Goal: Find specific page/section: Find specific page/section

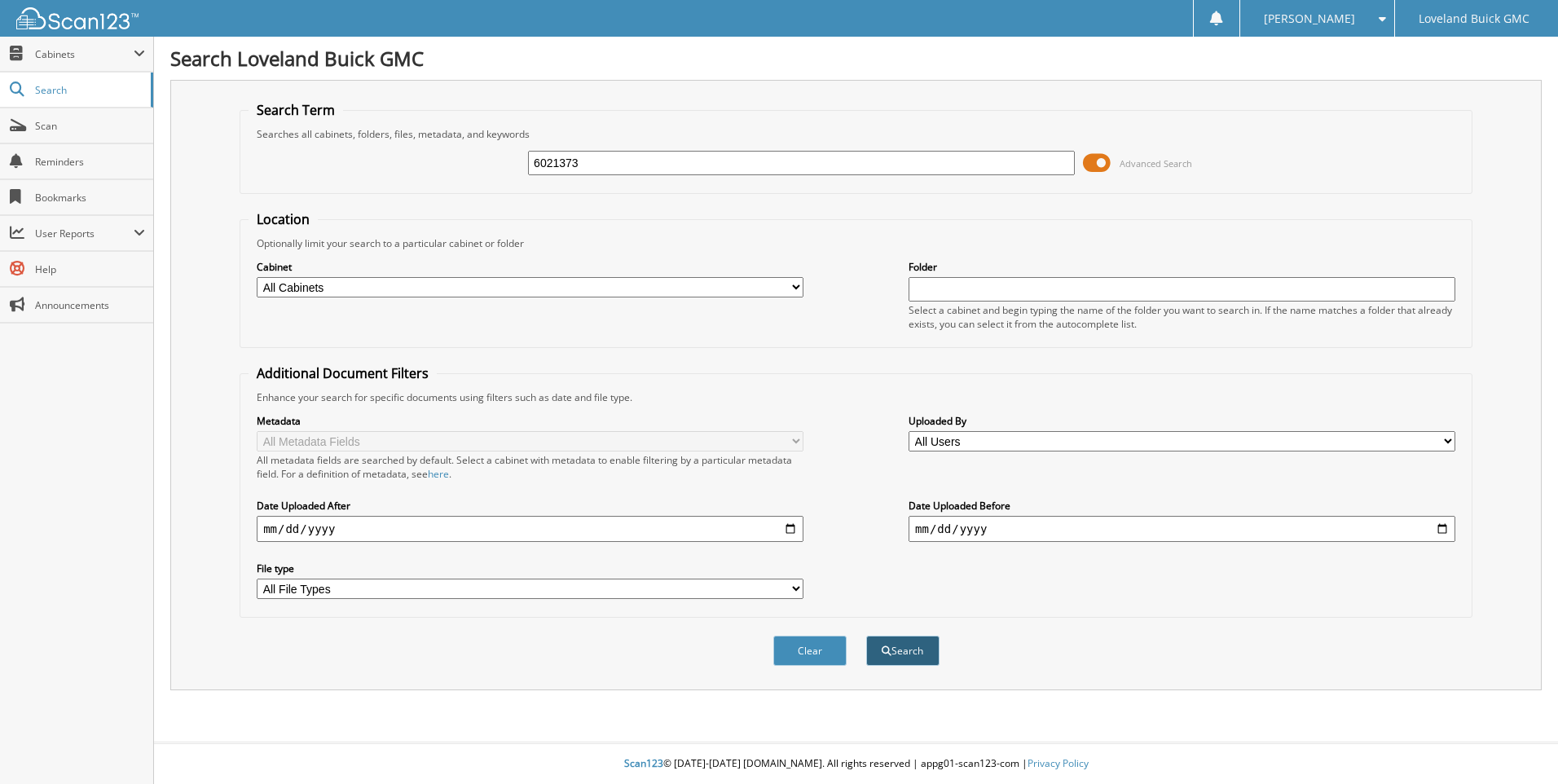
type input "6021373"
click at [920, 653] on button "Search" at bounding box center [903, 650] width 74 height 30
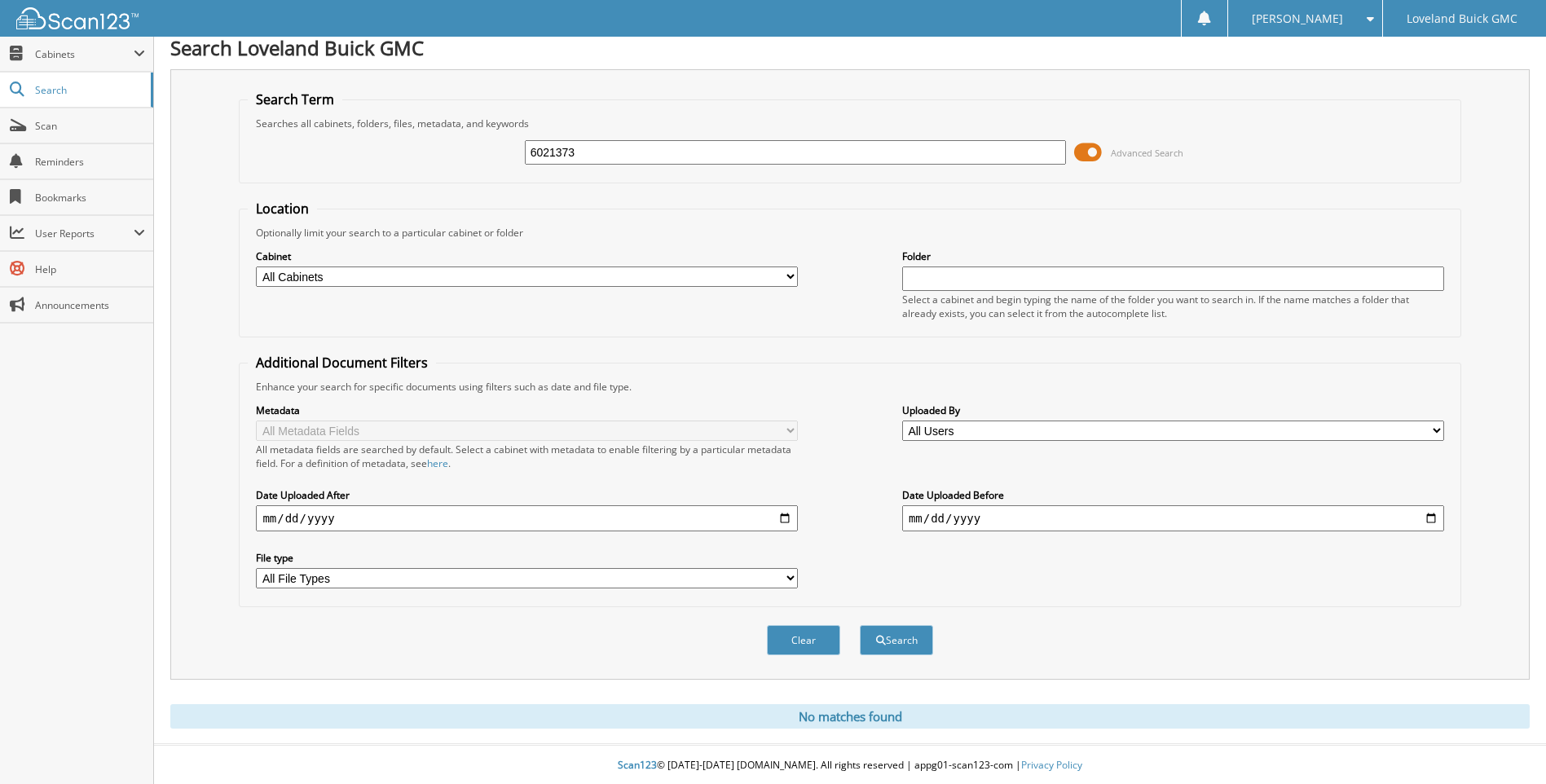
scroll to position [13, 0]
click at [592, 143] on input "6021373" at bounding box center [796, 151] width 542 height 25
type input "6021389"
click at [860, 623] on button "Search" at bounding box center [897, 638] width 74 height 30
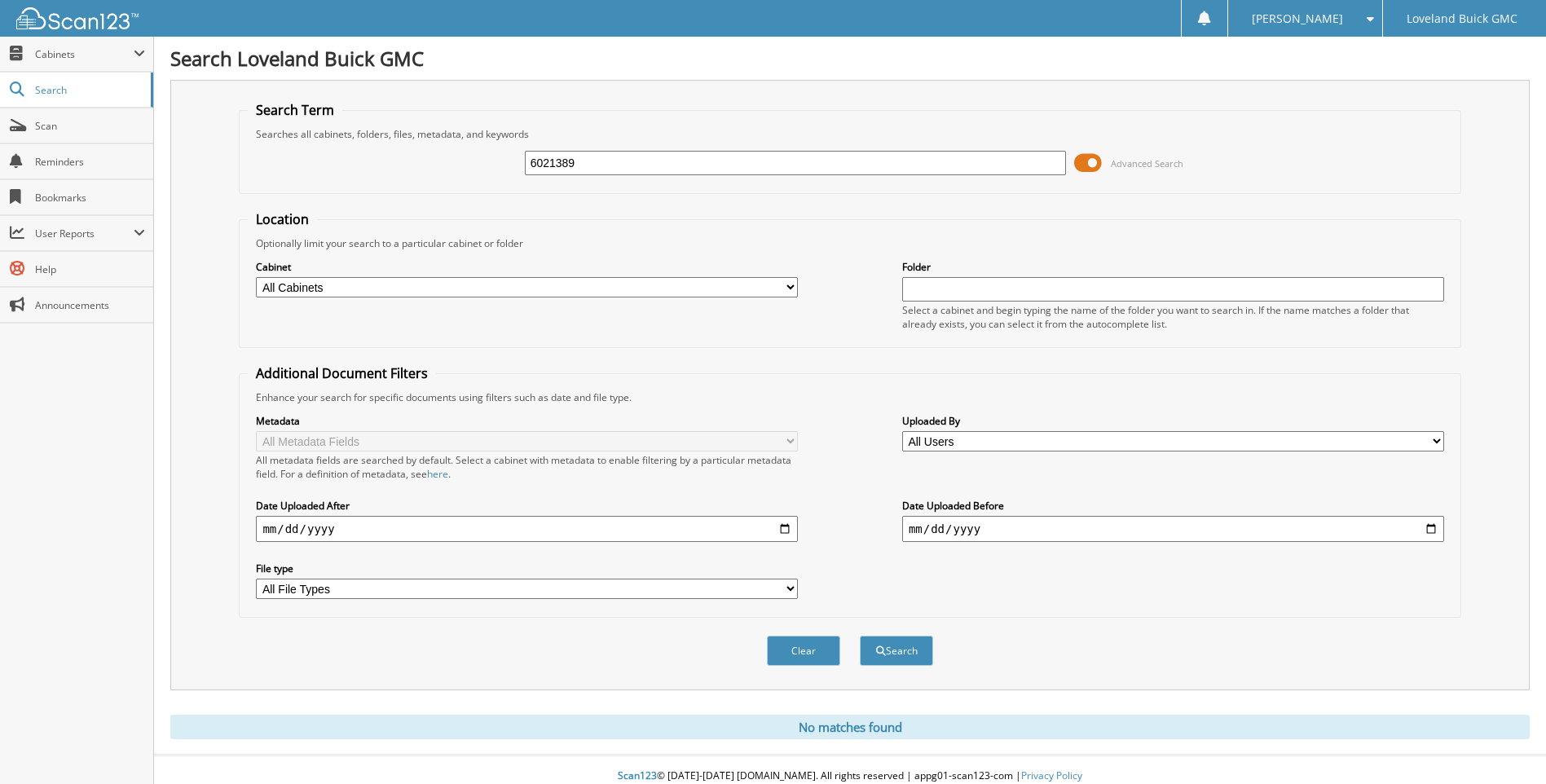
click at [565, 285] on select "All Cabinets IMPORT SERVICE RO PARTS SERVICE LOANER HISTORY SERVICE RO Needs Fi…" at bounding box center [526, 287] width 542 height 20
select select "43919"
click at [256, 277] on select "All Cabinets IMPORT SERVICE RO PARTS SERVICE LOANER HISTORY SERVICE RO Needs Fi…" at bounding box center [526, 287] width 542 height 20
click at [902, 653] on button "Search" at bounding box center [897, 650] width 74 height 30
click at [598, 163] on input "6021389" at bounding box center [796, 163] width 542 height 25
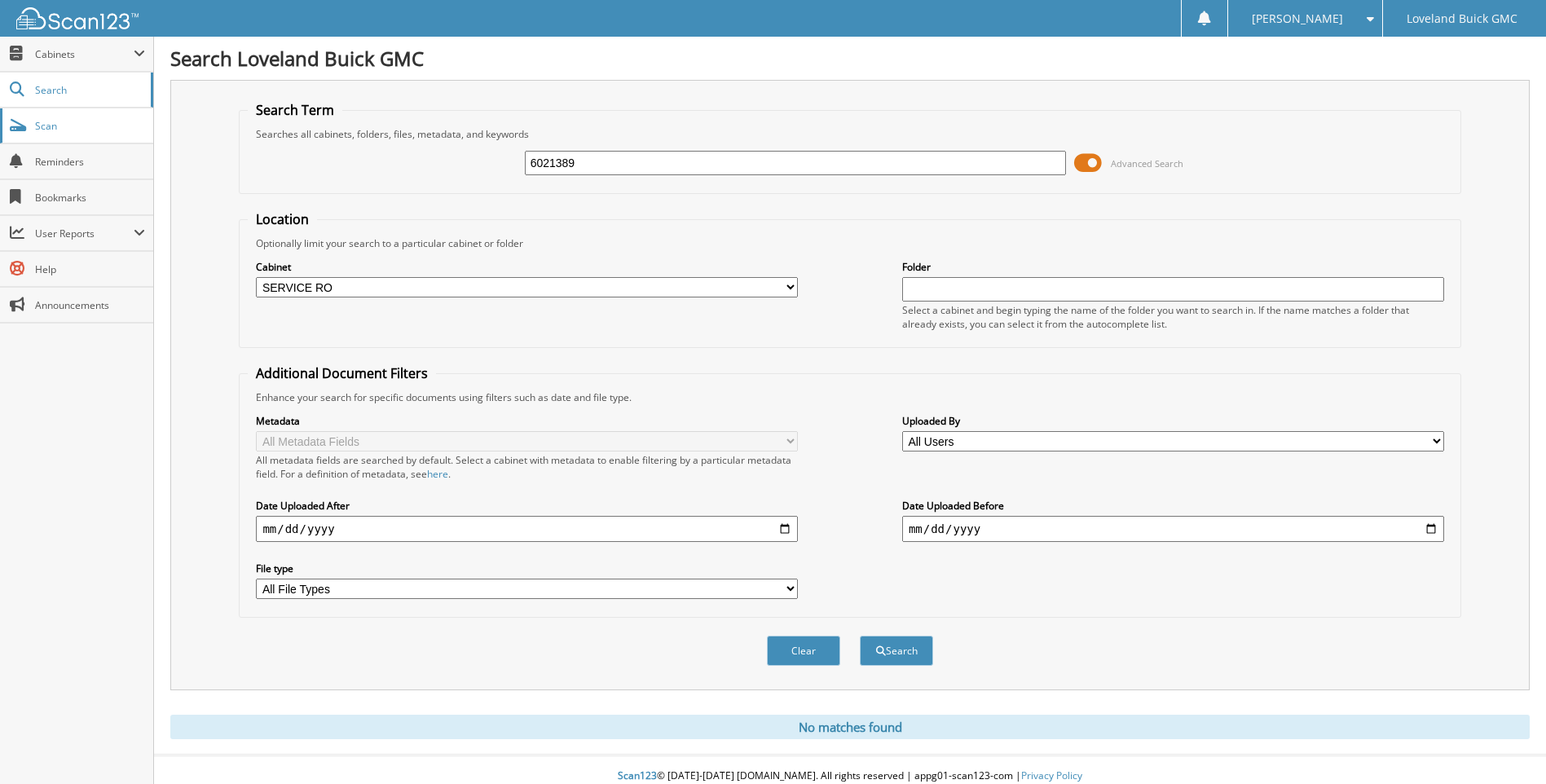
click at [63, 131] on span "Scan" at bounding box center [90, 125] width 110 height 14
